Goal: Check status: Check status

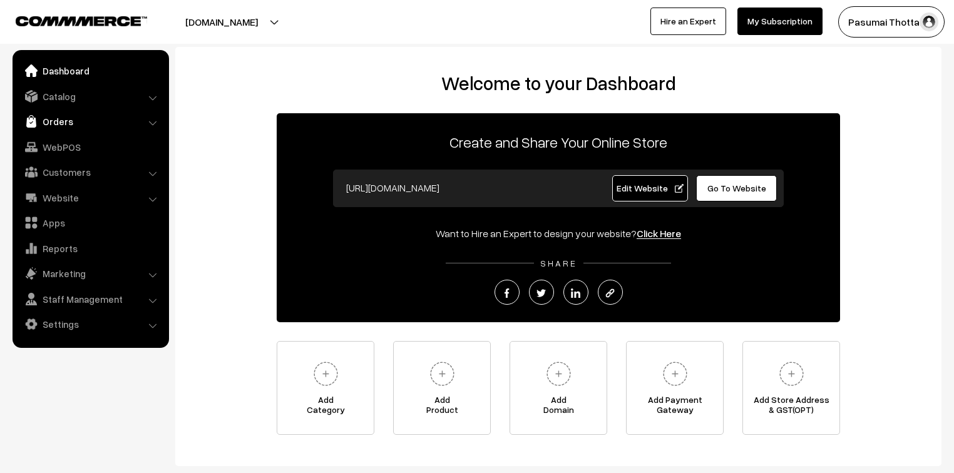
click at [46, 123] on link "Orders" at bounding box center [90, 121] width 149 height 23
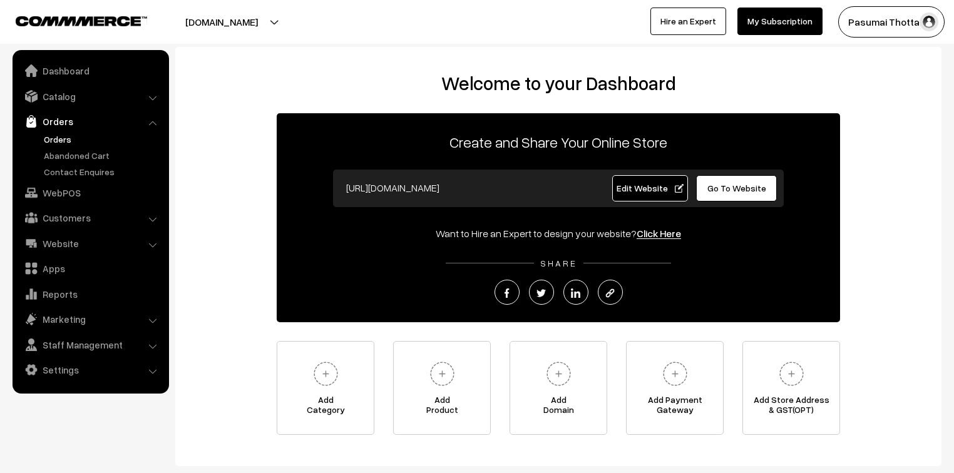
click at [51, 143] on link "Orders" at bounding box center [103, 139] width 124 height 13
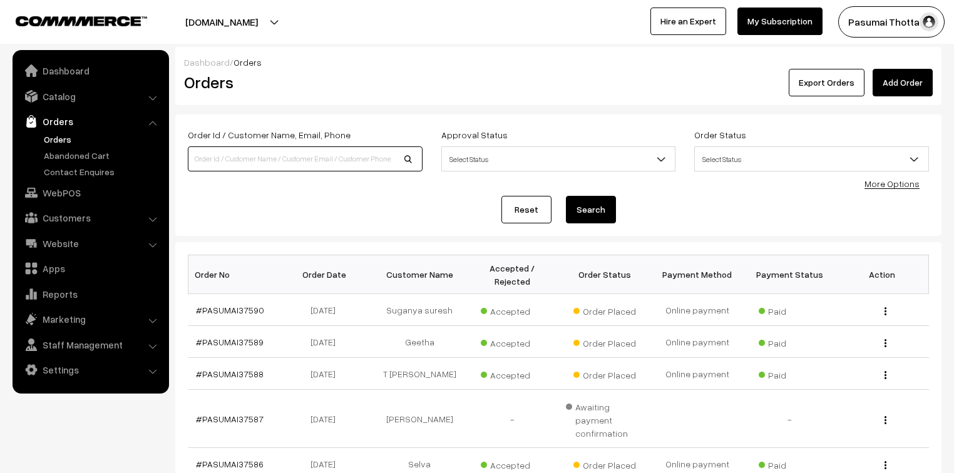
click at [274, 158] on input at bounding box center [305, 159] width 235 height 25
type input "37318"
click at [566, 196] on button "Search" at bounding box center [591, 210] width 50 height 28
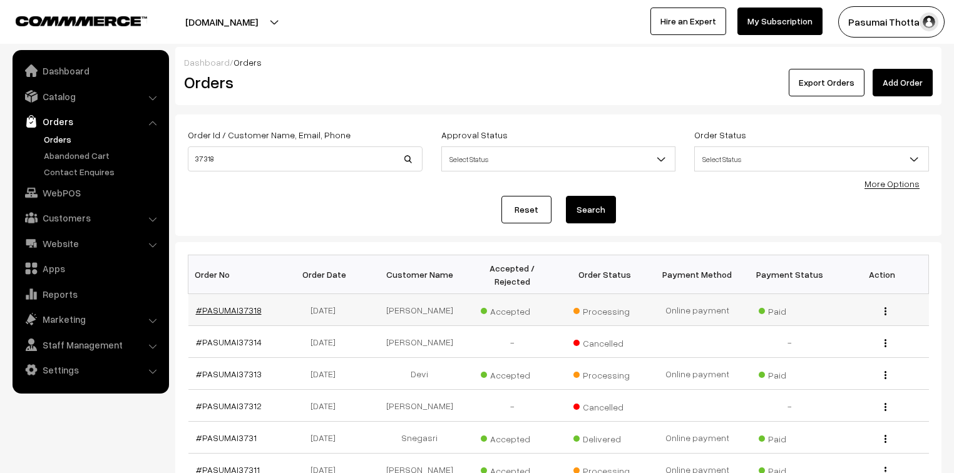
click at [239, 305] on link "#PASUMAI37318" at bounding box center [229, 310] width 66 height 11
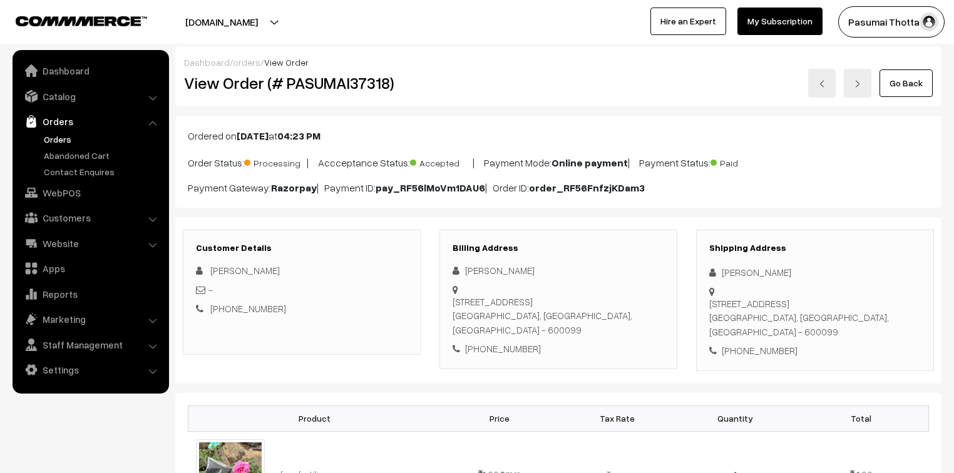
click at [60, 139] on link "Orders" at bounding box center [103, 139] width 124 height 13
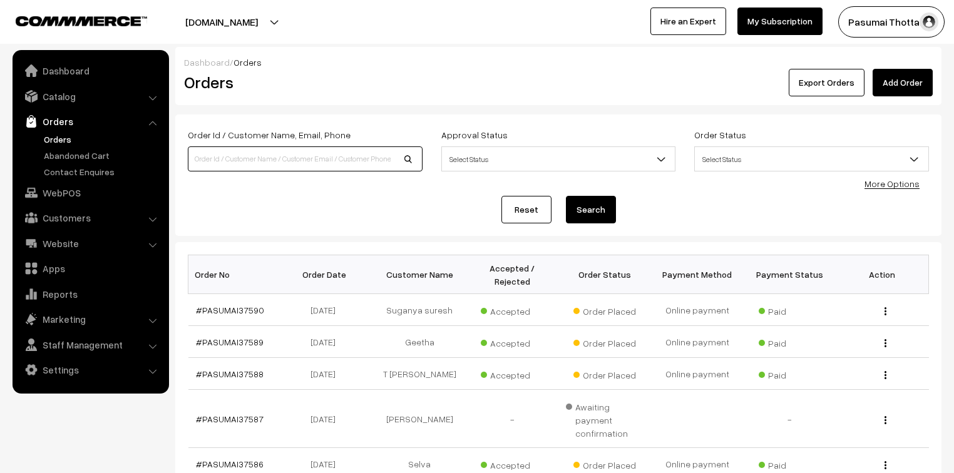
click at [203, 158] on input at bounding box center [305, 159] width 235 height 25
type input "37043"
click at [566, 196] on button "Search" at bounding box center [591, 210] width 50 height 28
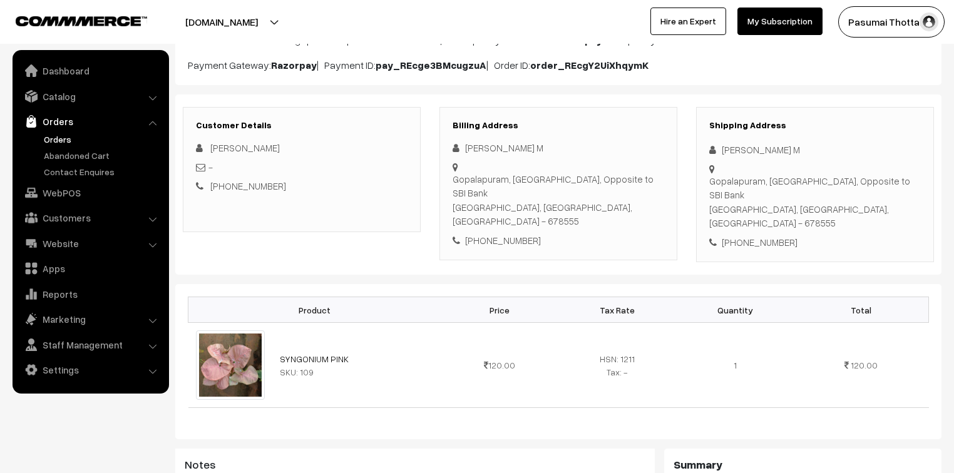
scroll to position [100, 0]
